Goal: Entertainment & Leisure: Consume media (video, audio)

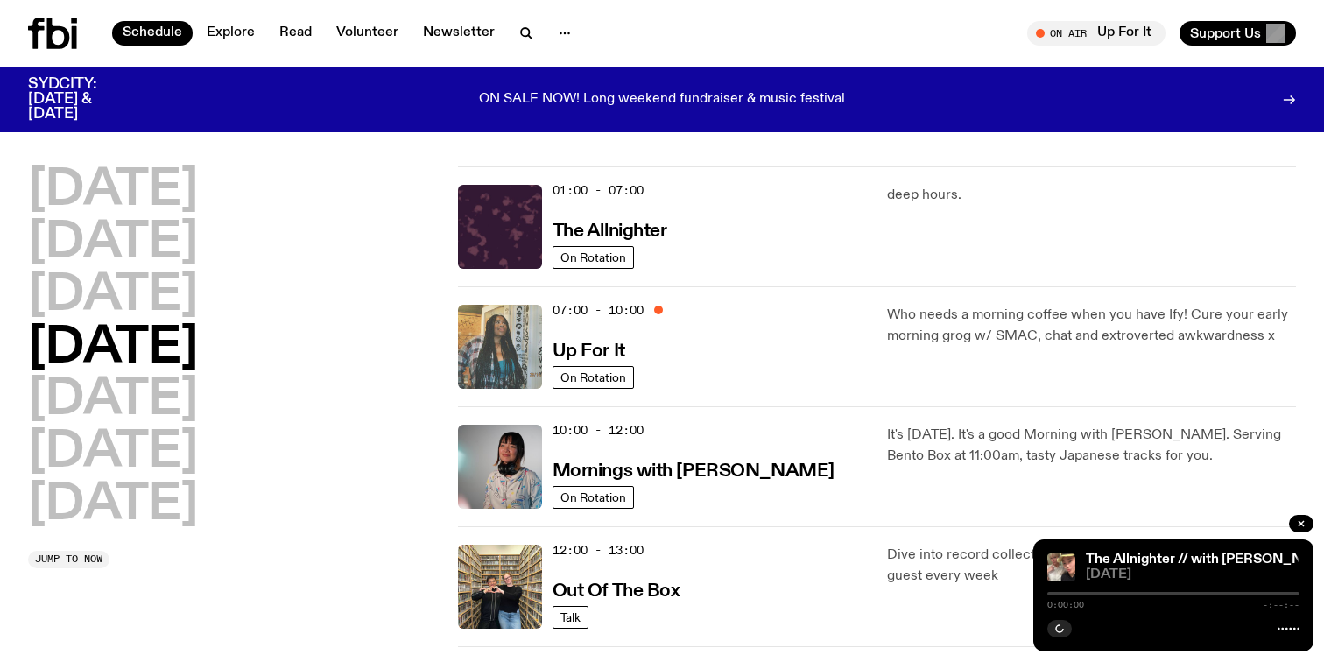
click at [496, 351] on img at bounding box center [500, 347] width 84 height 84
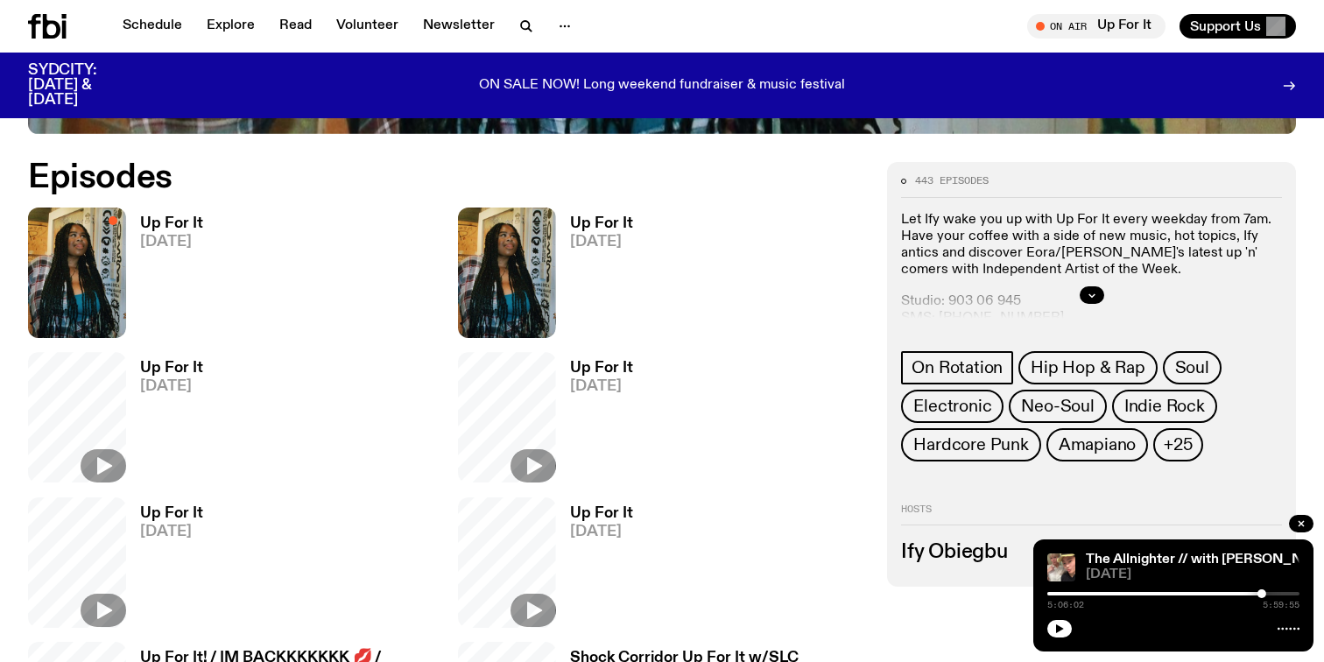
scroll to position [924, 0]
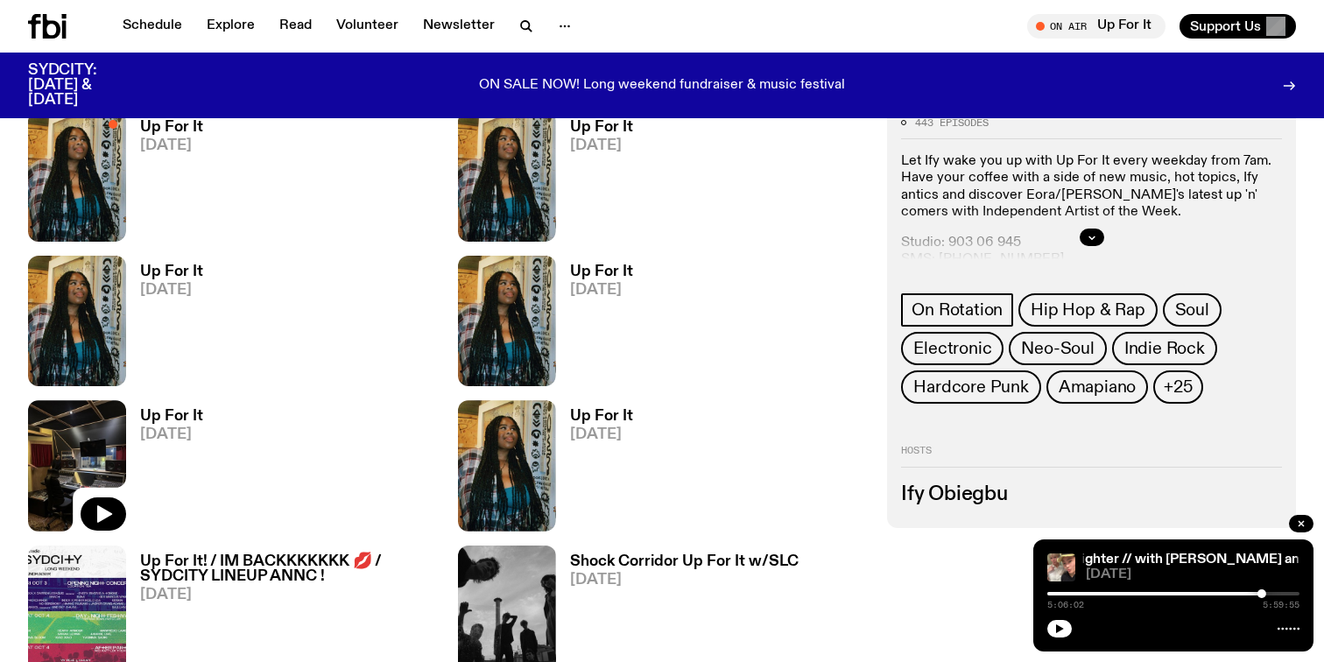
click at [85, 446] on img at bounding box center [77, 465] width 98 height 130
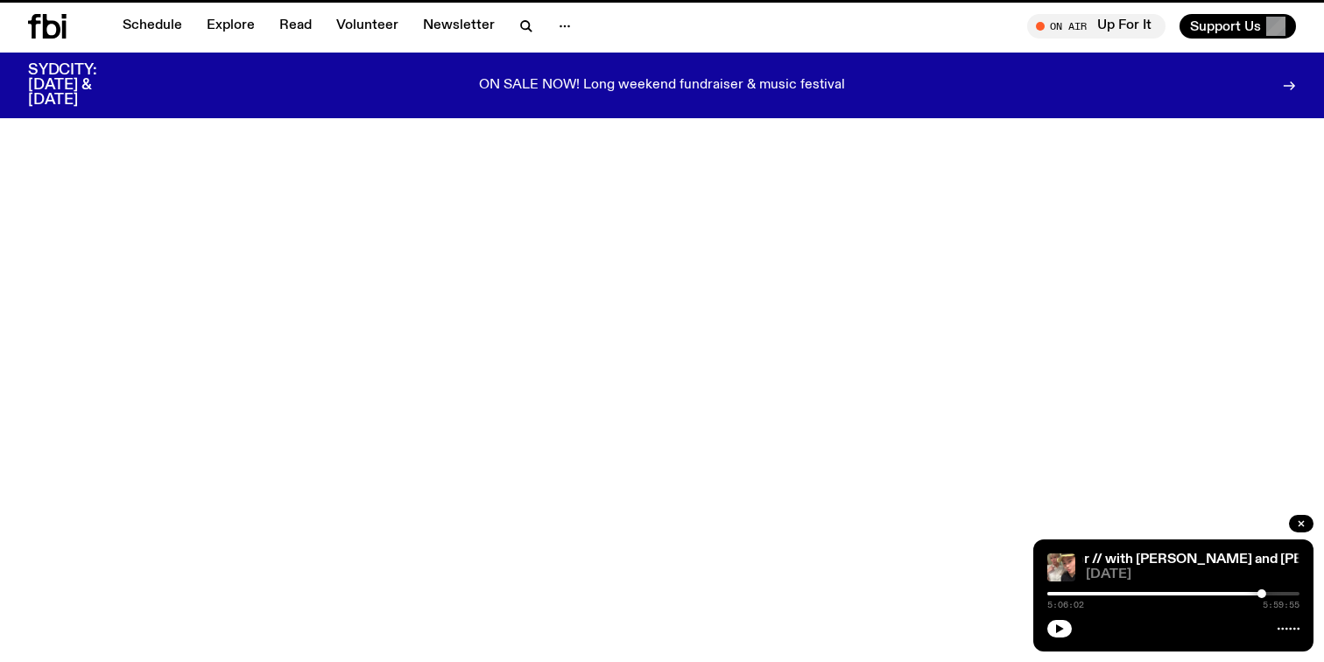
scroll to position [924, 0]
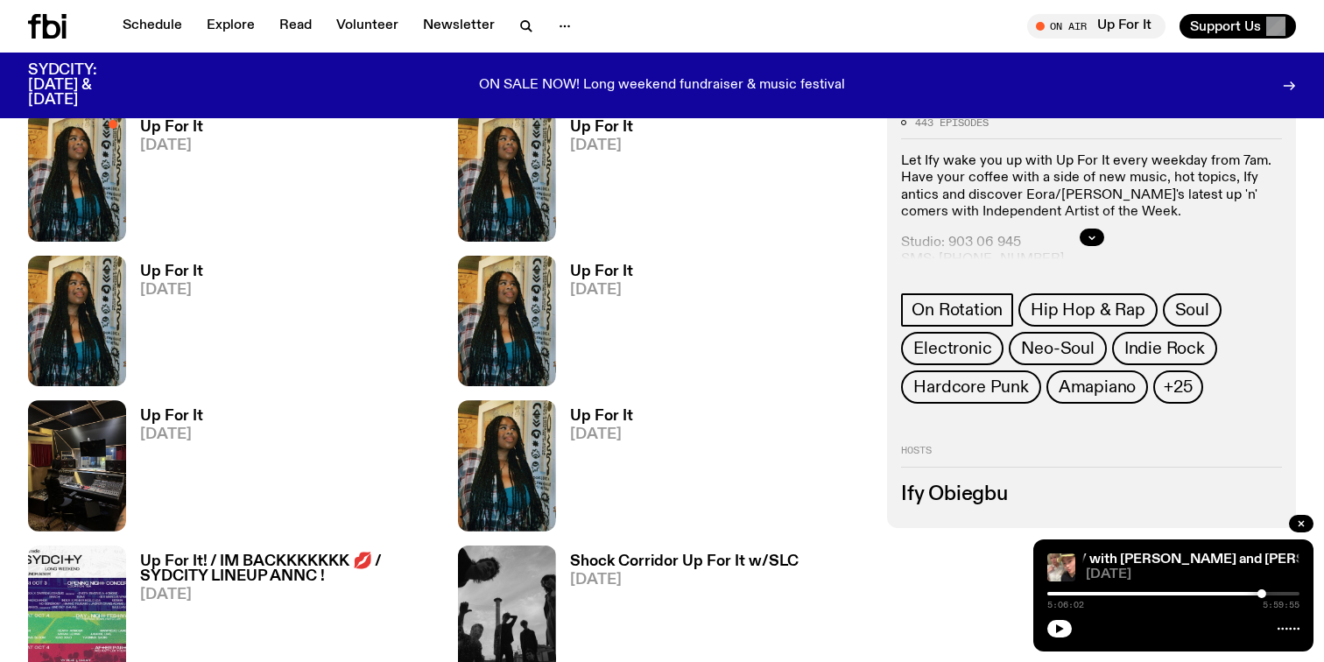
click at [516, 443] on img at bounding box center [507, 465] width 98 height 130
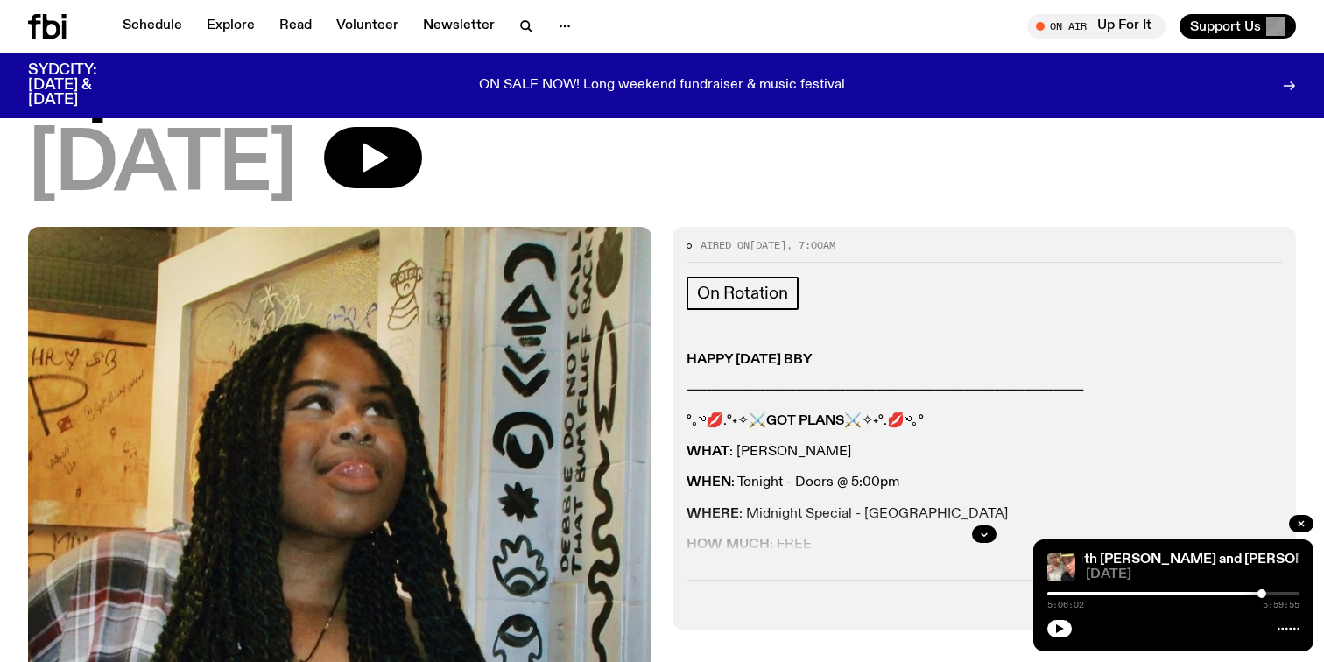
scroll to position [110, 0]
click at [981, 536] on icon "button" at bounding box center [984, 535] width 11 height 11
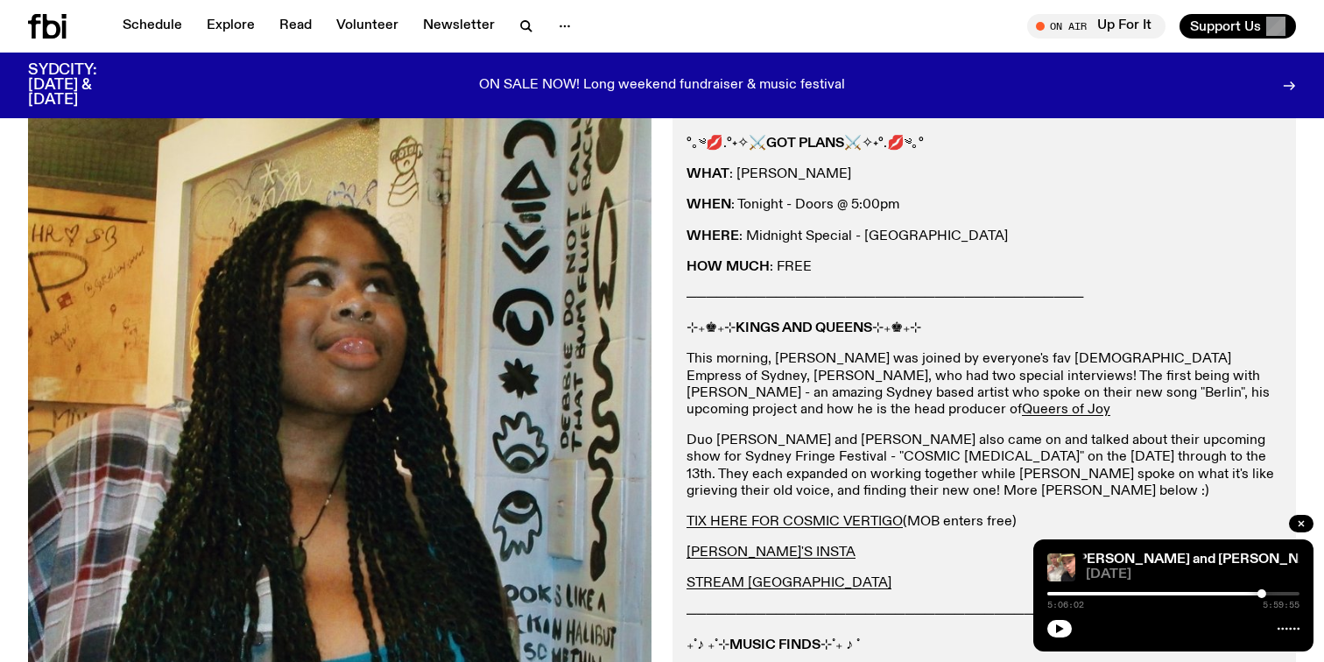
scroll to position [390, 0]
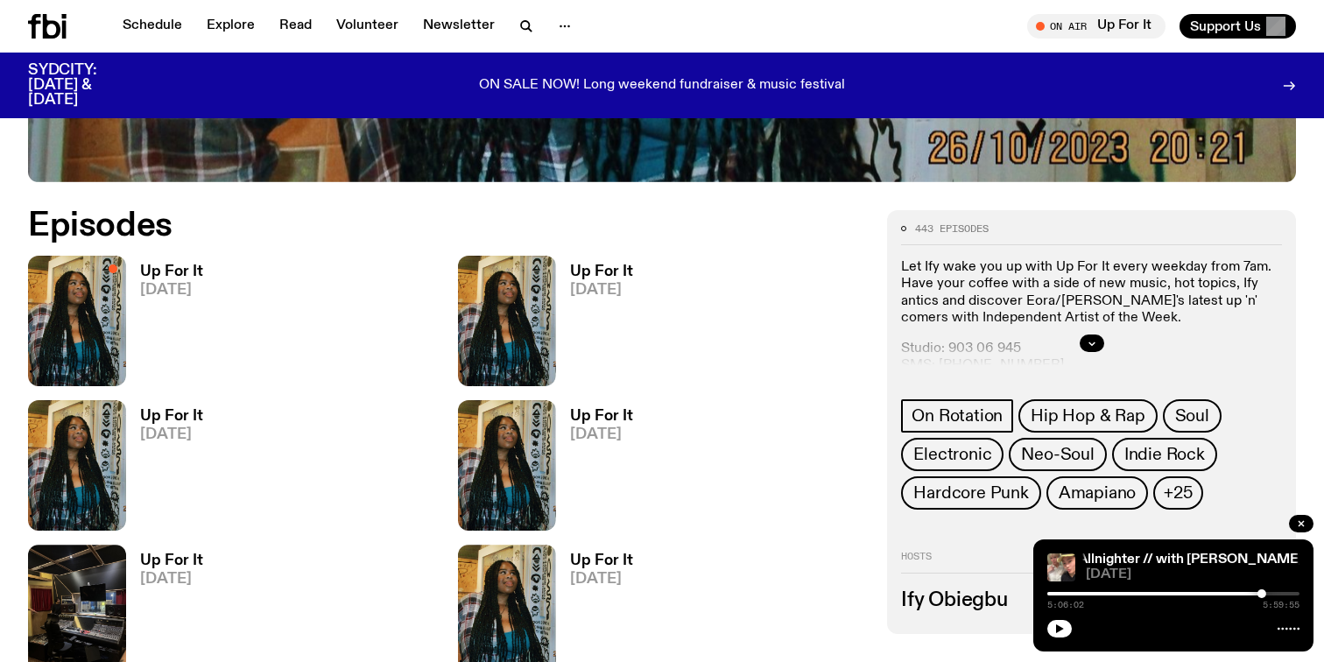
scroll to position [777, 0]
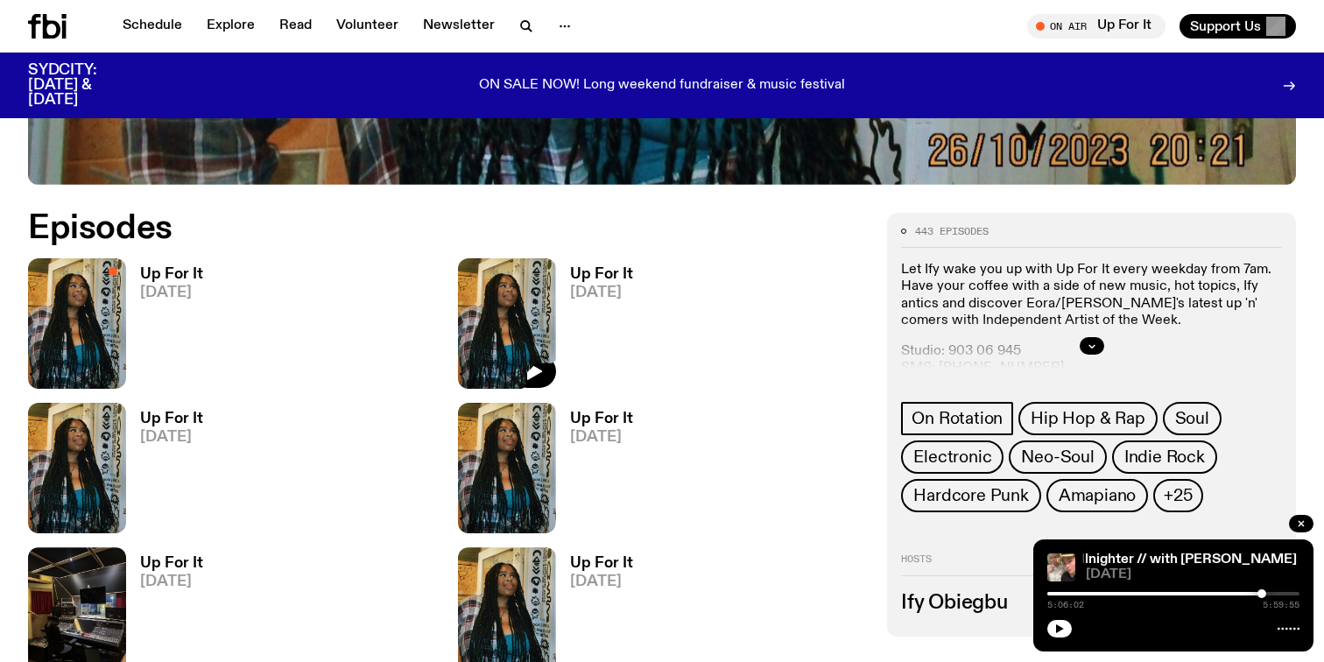
click at [508, 268] on img at bounding box center [507, 323] width 98 height 130
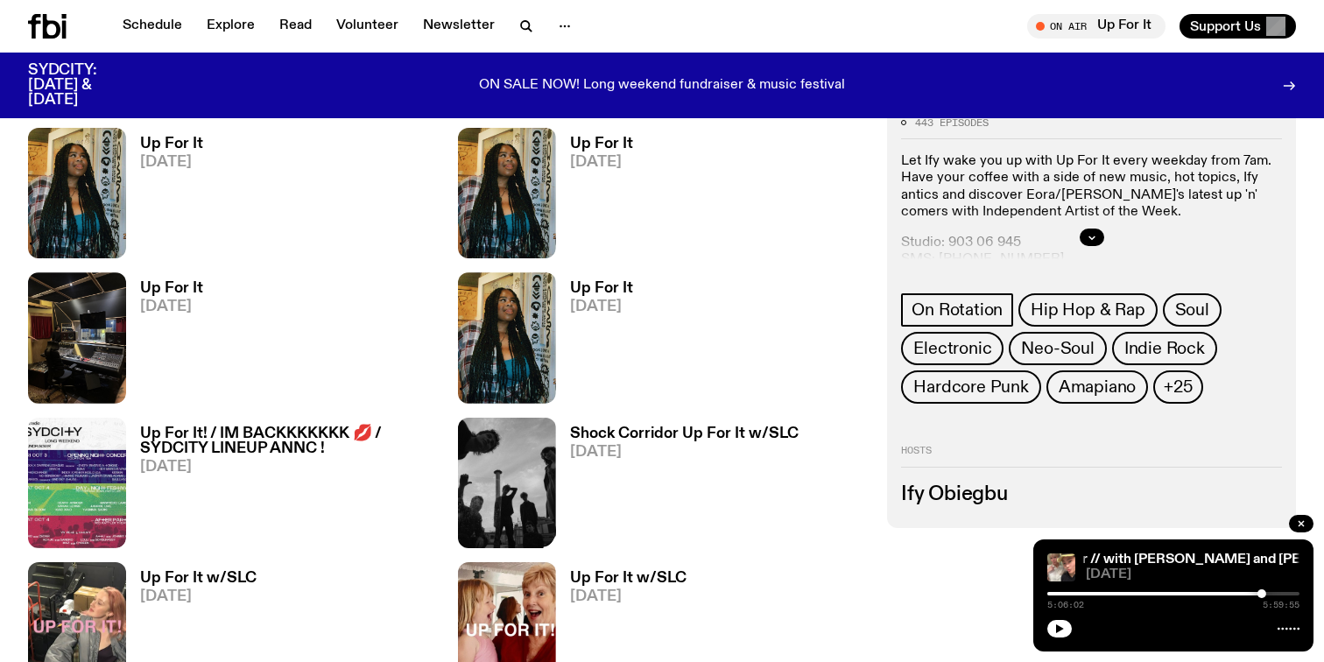
scroll to position [1048, 0]
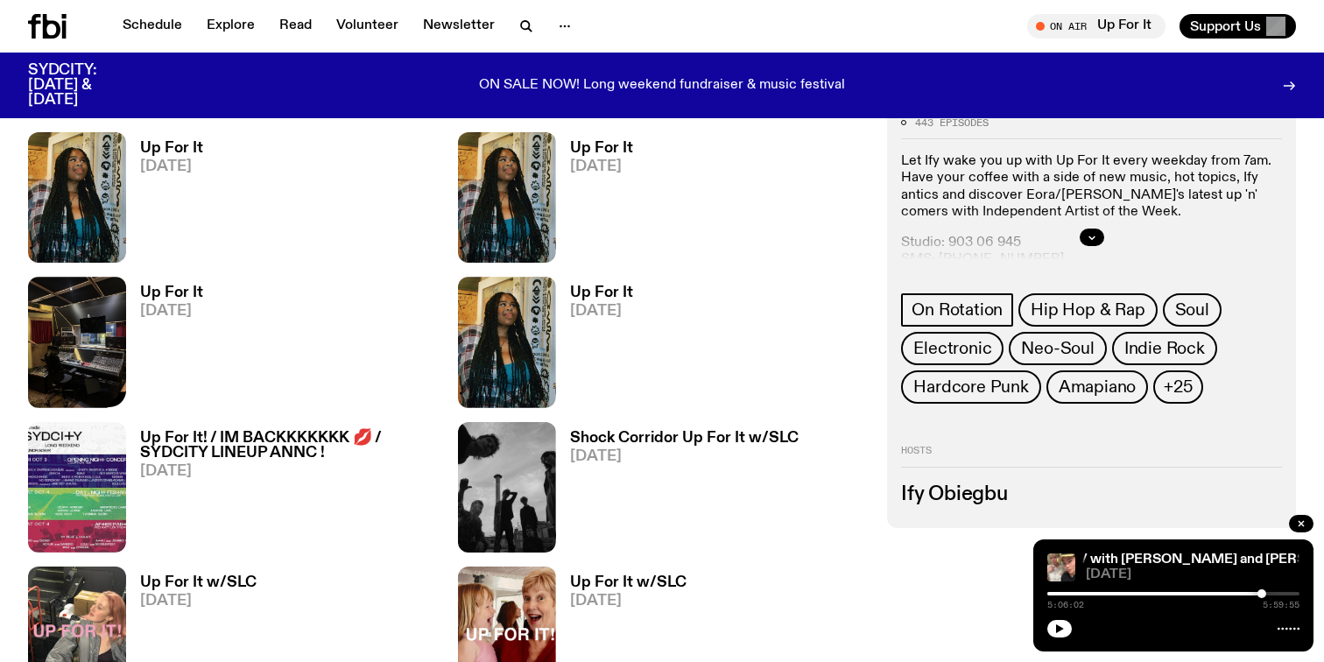
click at [122, 308] on img at bounding box center [77, 342] width 98 height 130
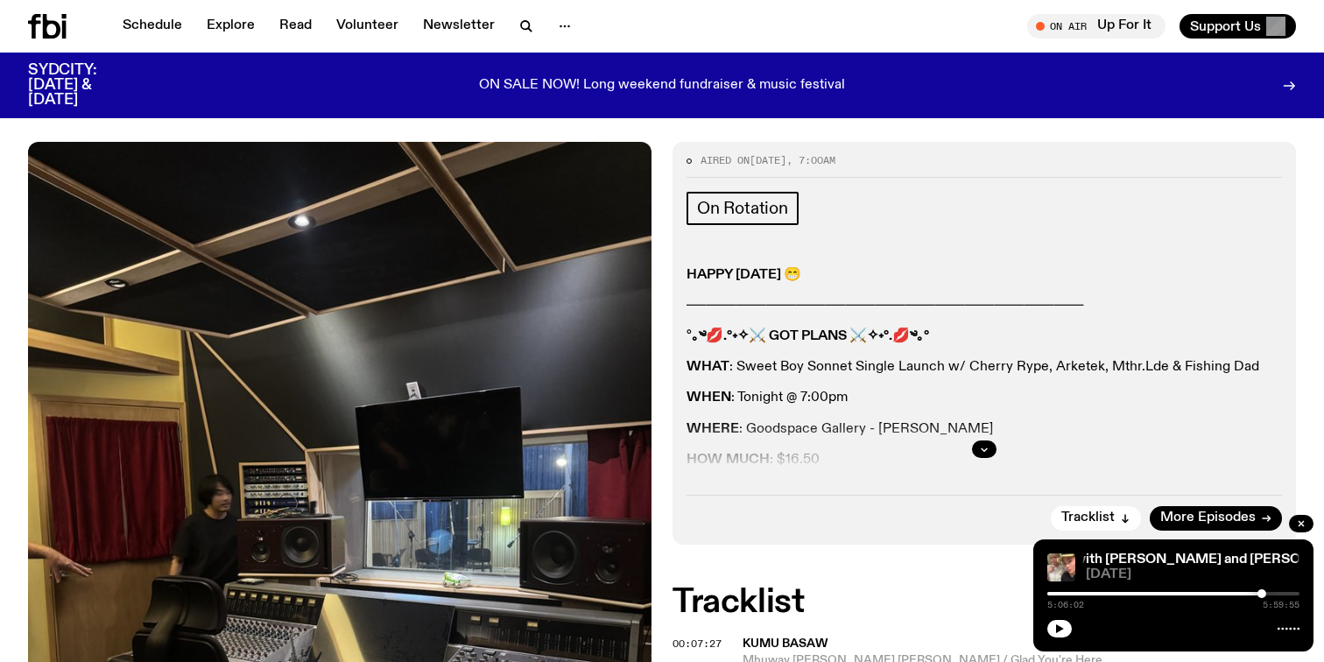
scroll to position [232, 0]
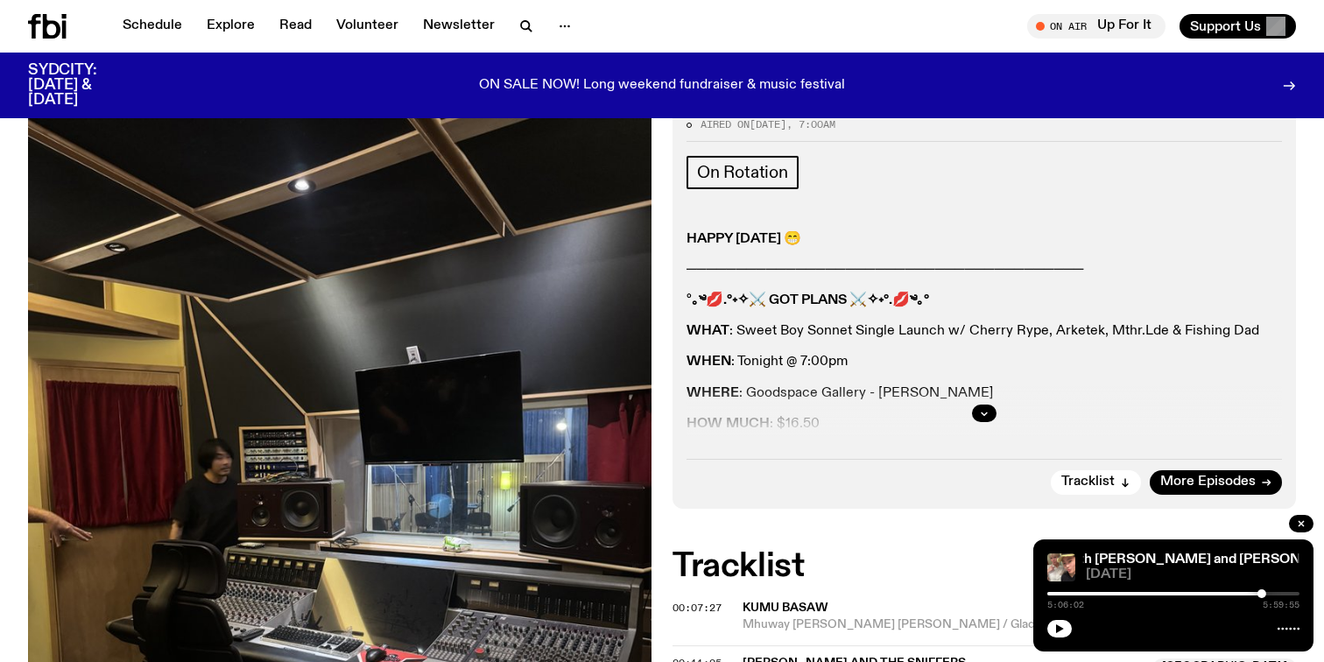
click at [966, 399] on div at bounding box center [983, 413] width 595 height 56
click at [974, 411] on button "button" at bounding box center [984, 413] width 25 height 18
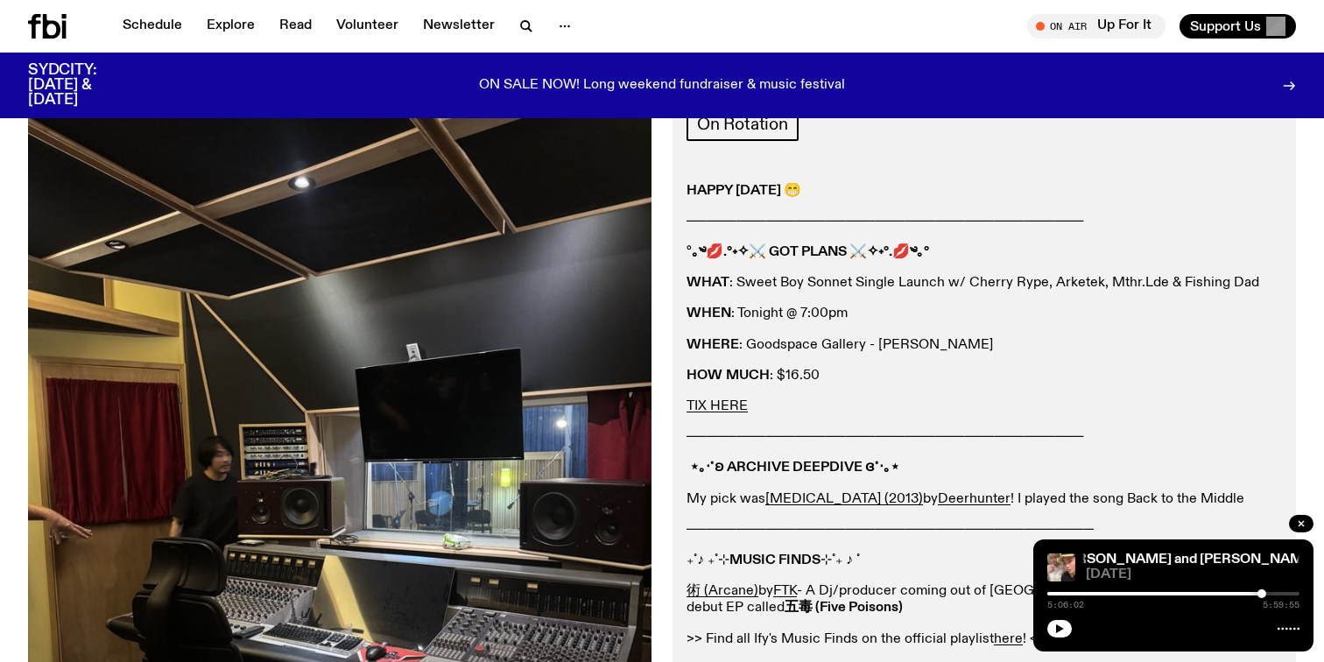
scroll to position [278, 0]
